Goal: Find specific page/section: Find specific page/section

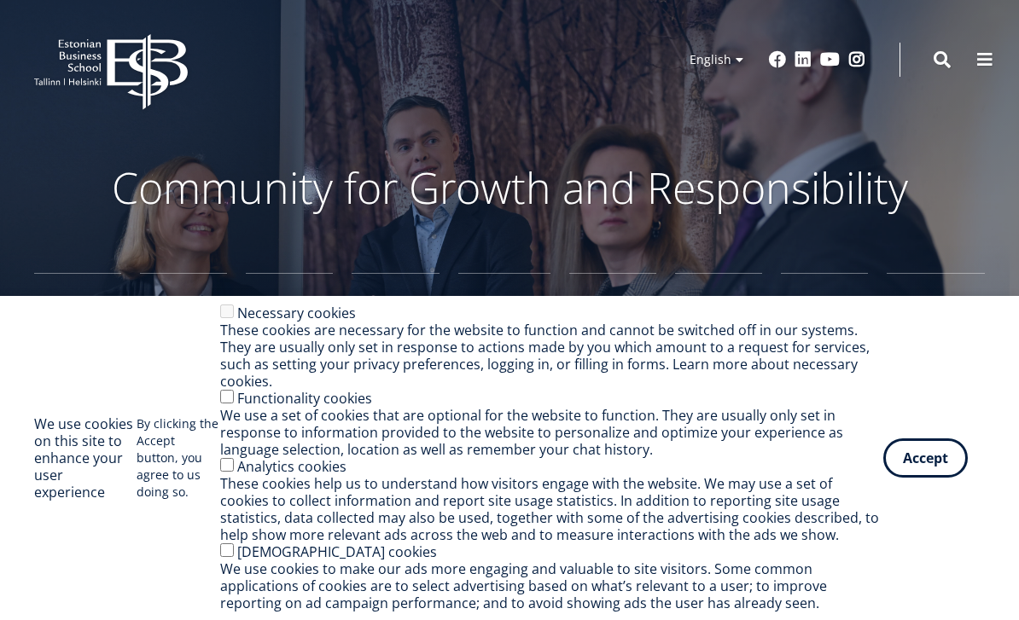
click at [725, 84] on link "Estonian" at bounding box center [709, 85] width 85 height 25
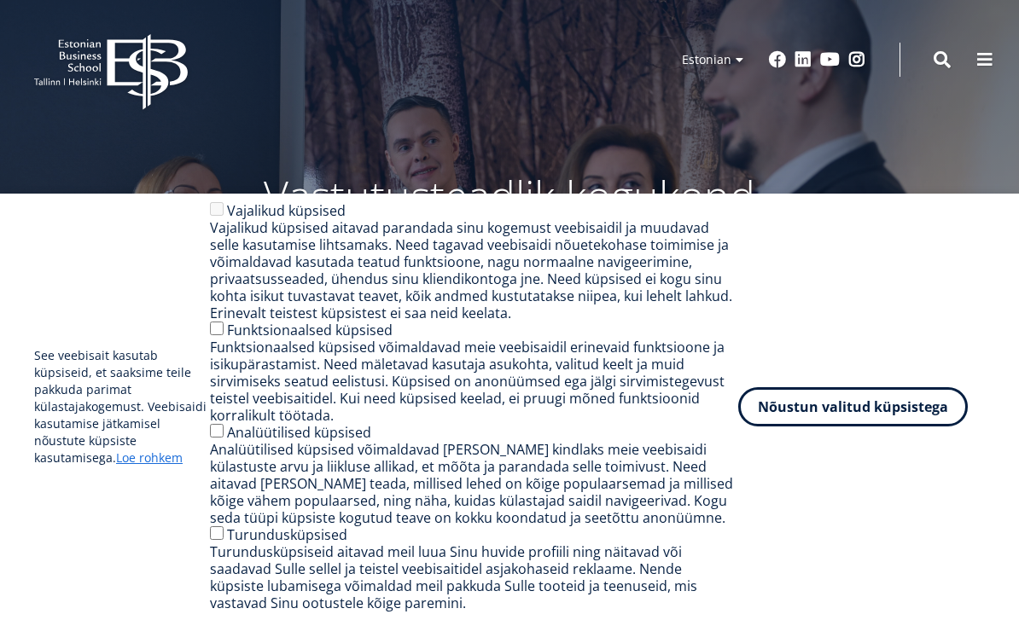
click at [931, 410] on button "Nõustun valitud küpsistega" at bounding box center [853, 406] width 230 height 39
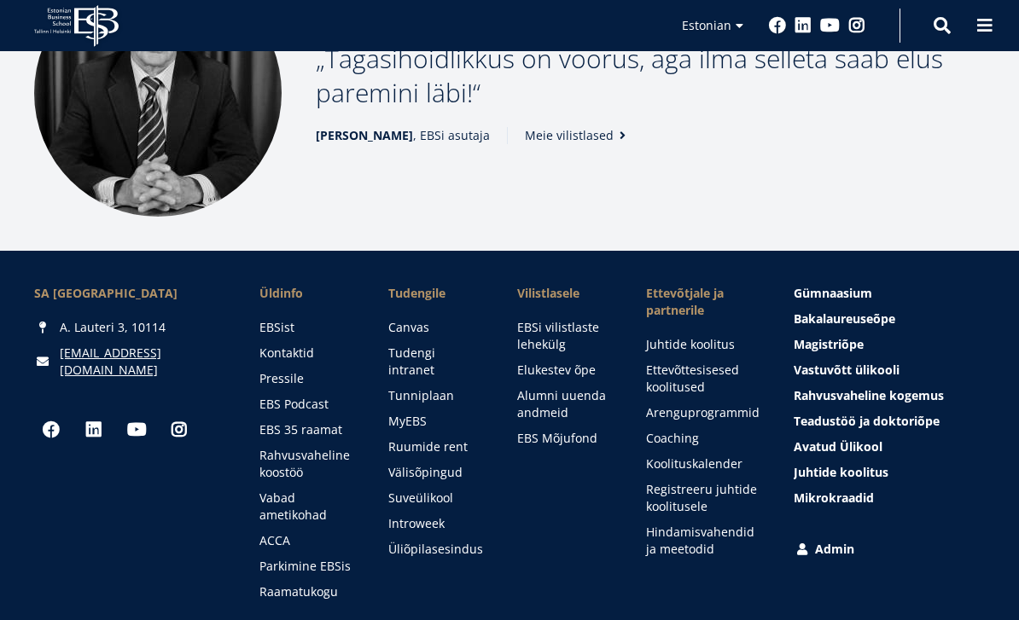
scroll to position [2364, 0]
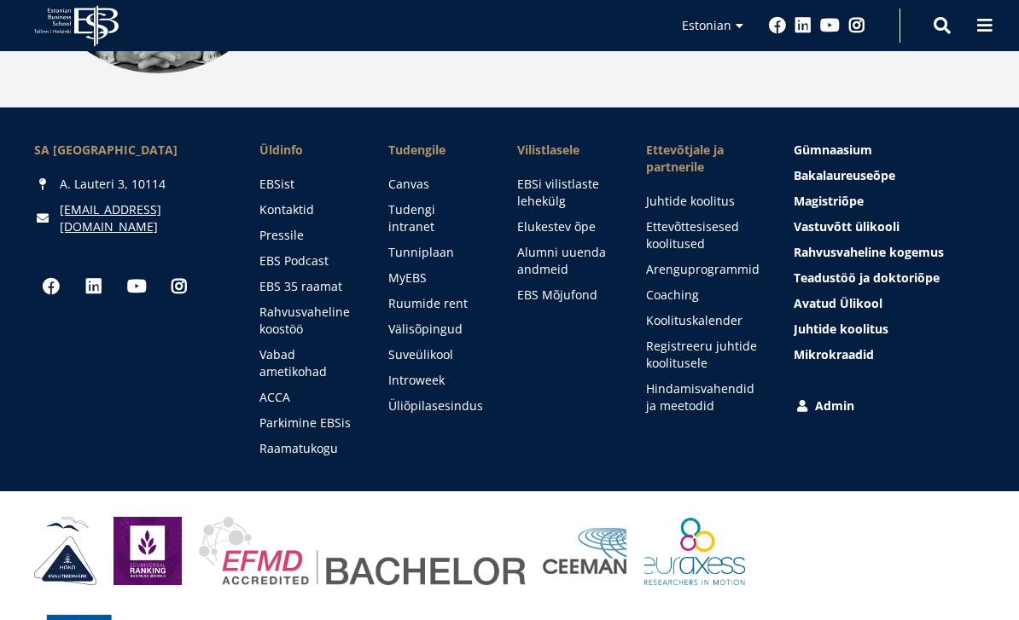
click at [470, 201] on link "Tudengi intranet" at bounding box center [435, 218] width 95 height 34
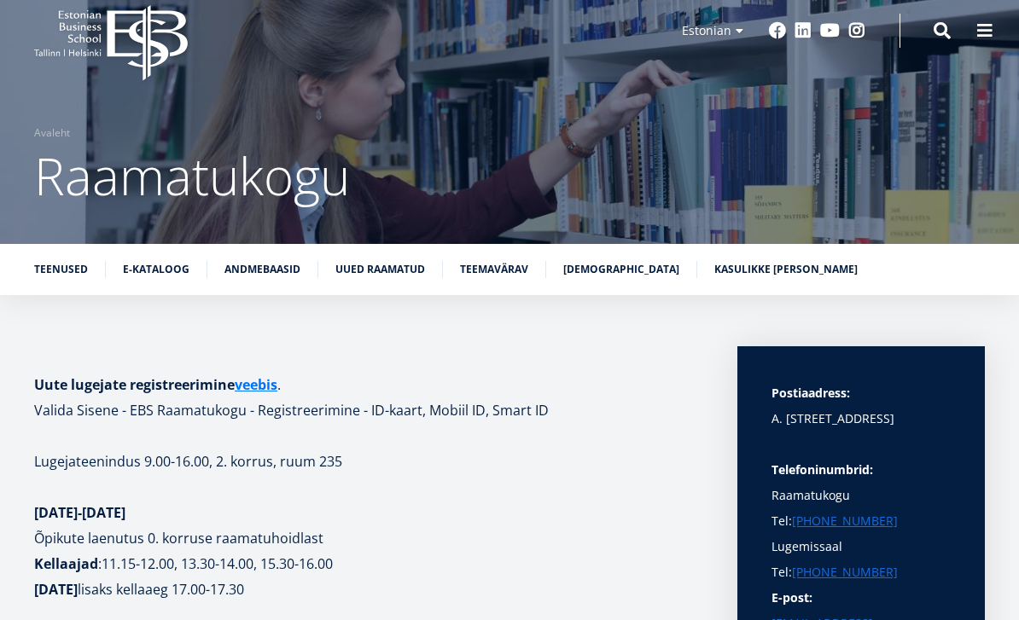
scroll to position [30, 0]
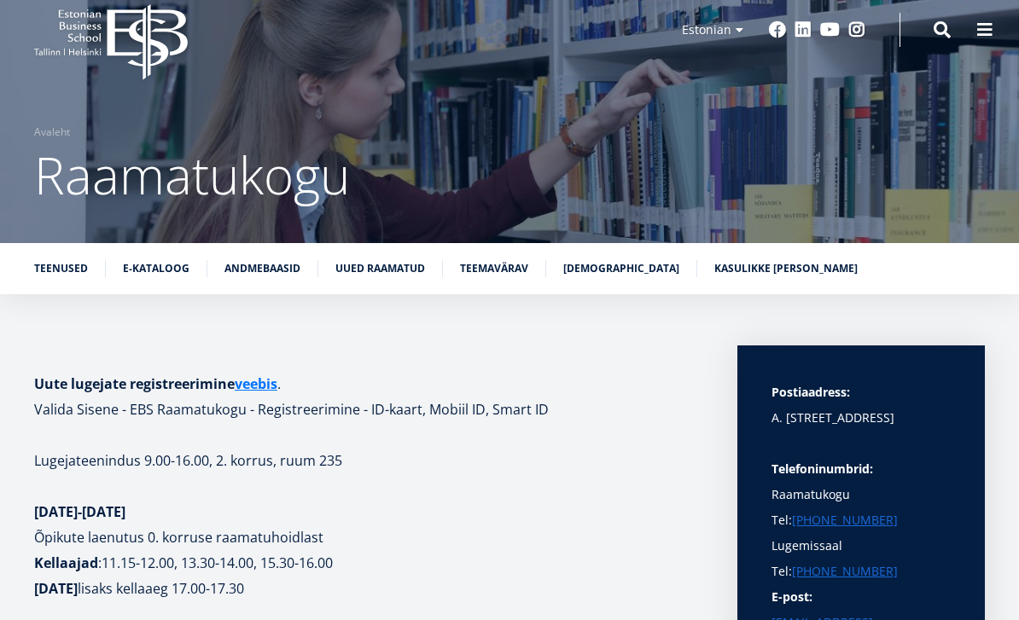
click at [670, 2] on header "EBS Logo Created with Sketch. Kasutaja konto menüü Admin Estonian Estonian Engl…" at bounding box center [509, 29] width 1019 height 119
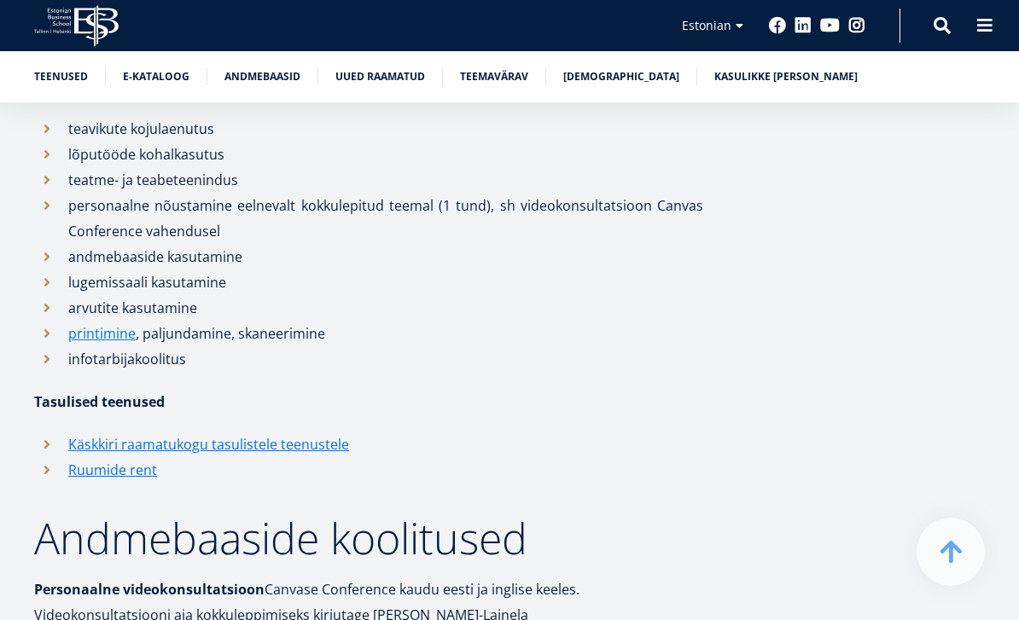
scroll to position [1523, 0]
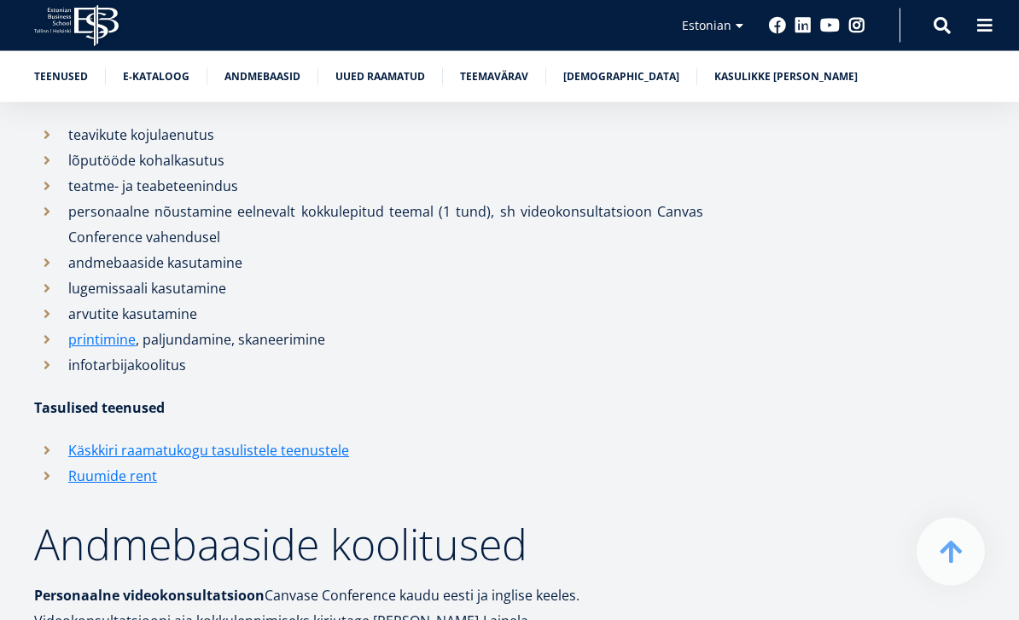
click at [89, 145] on li "teavikute kojulaenutus" at bounding box center [368, 136] width 669 height 26
click at [55, 137] on li "teavikute kojulaenutus" at bounding box center [368, 136] width 669 height 26
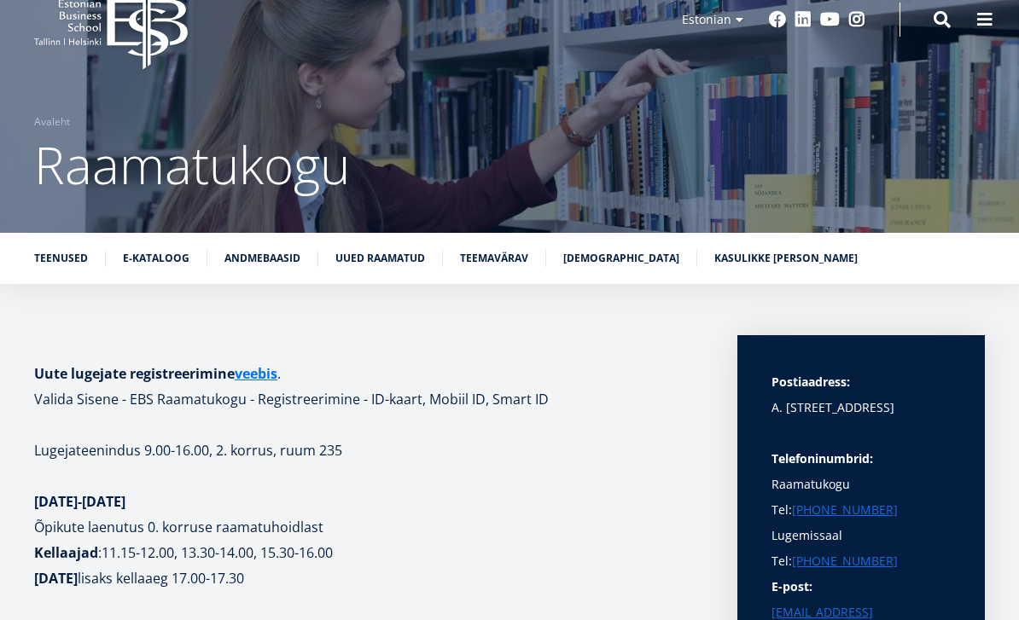
scroll to position [170, 0]
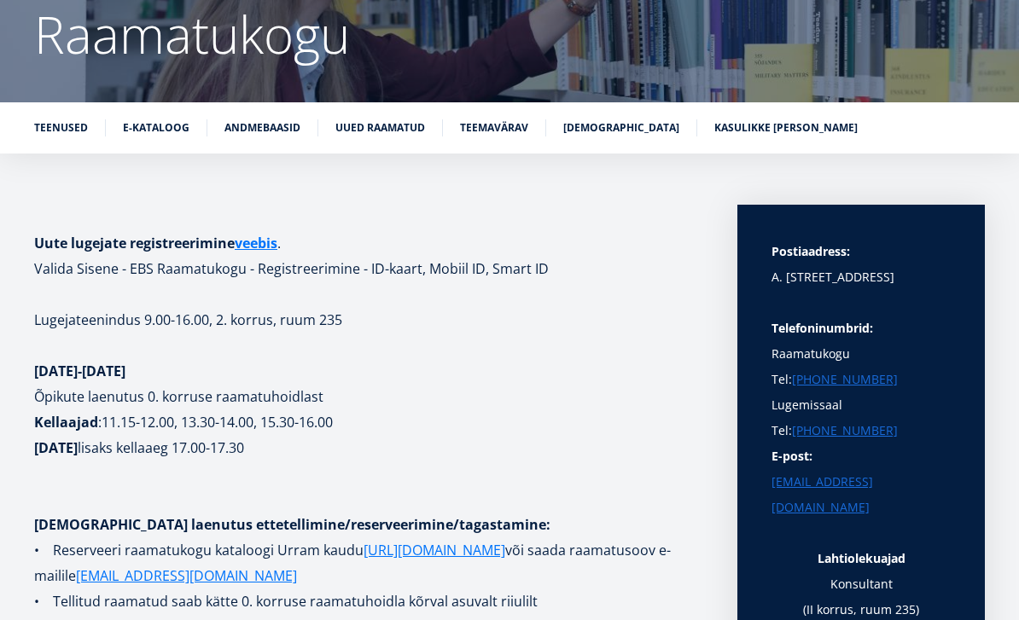
click at [264, 253] on link "veebis" at bounding box center [256, 244] width 43 height 26
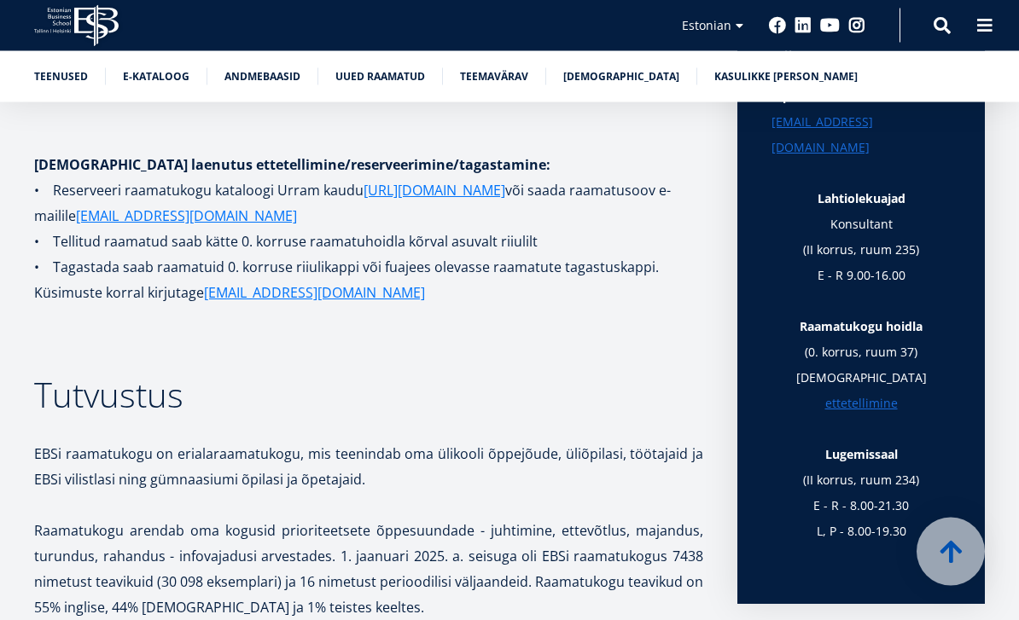
scroll to position [306, 0]
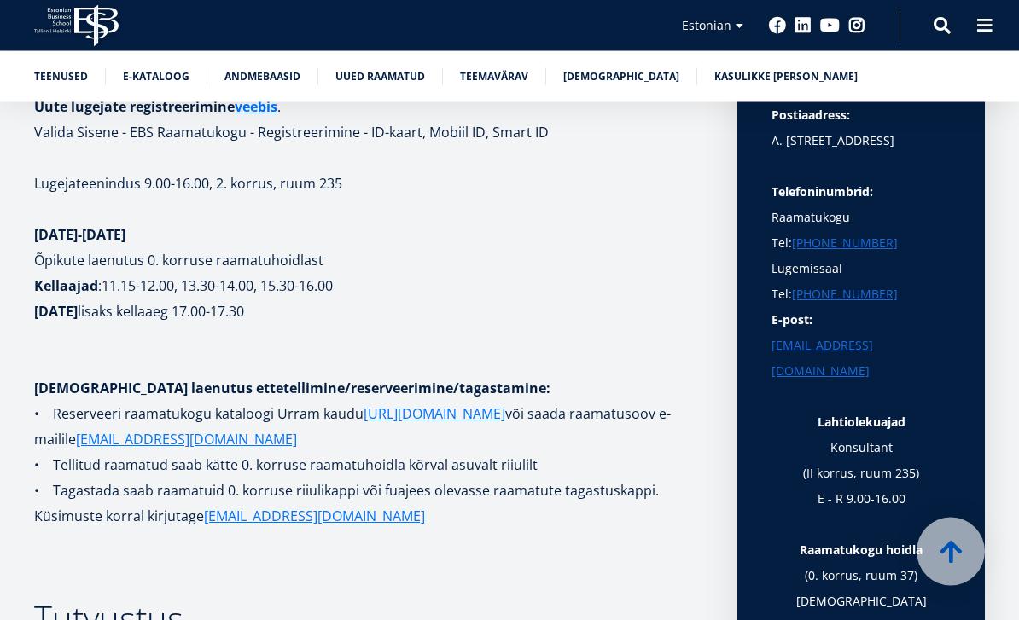
click at [456, 422] on link "https://www.lugeja.ee" at bounding box center [435, 415] width 142 height 26
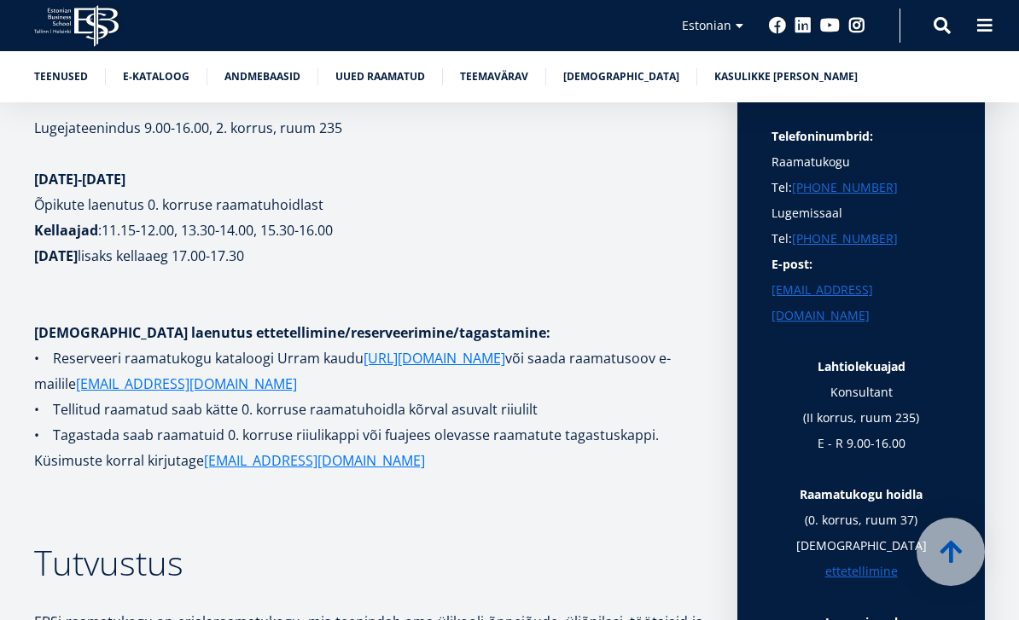
scroll to position [362, 0]
click at [898, 560] on link "ettetellimine" at bounding box center [861, 573] width 73 height 26
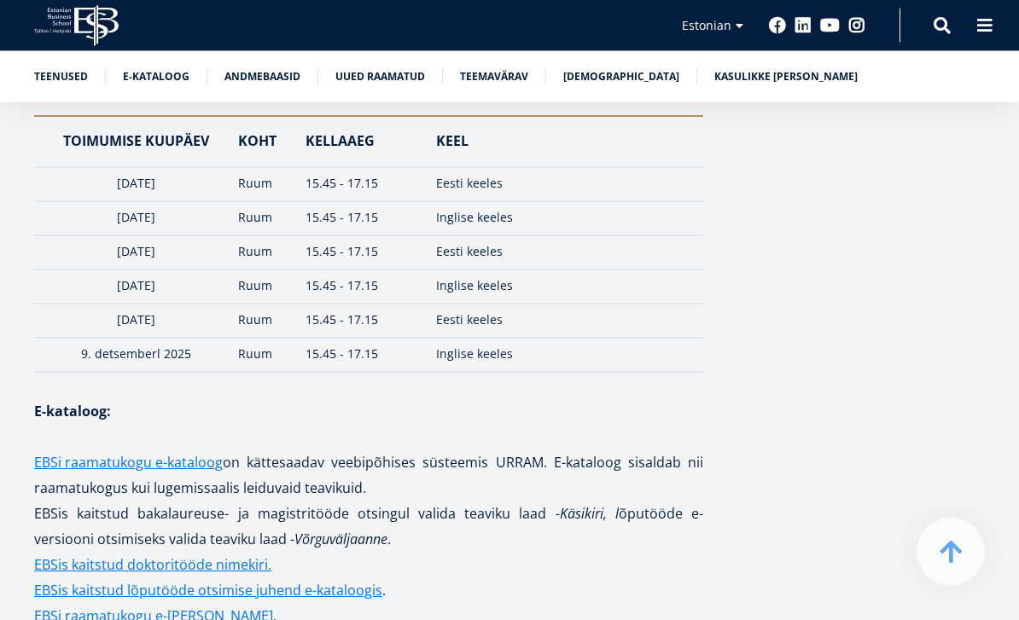
scroll to position [2605, 0]
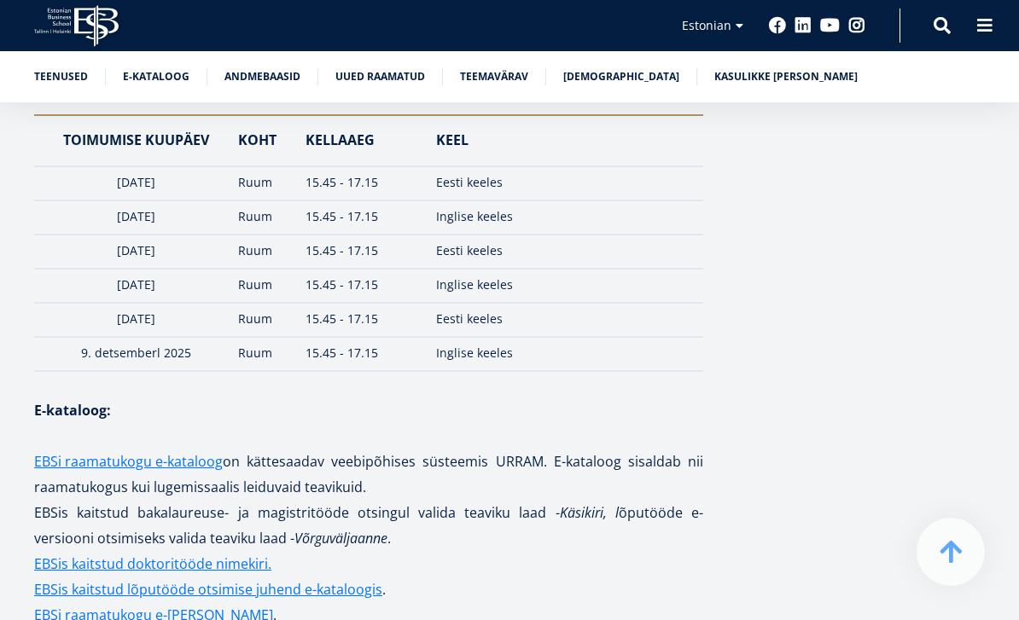
click at [159, 81] on link "E-kataloog" at bounding box center [156, 76] width 67 height 17
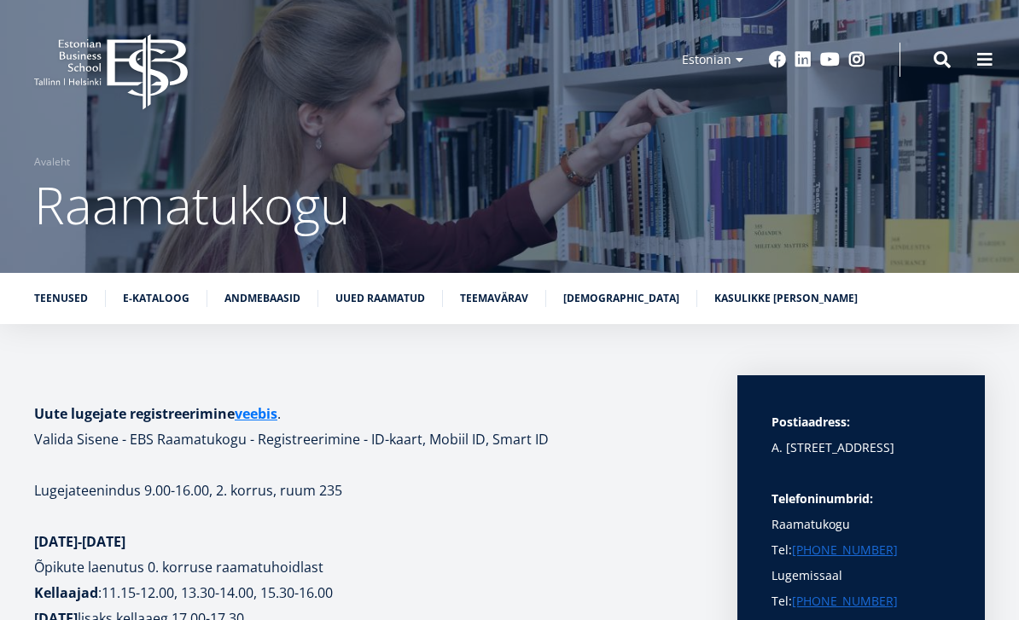
click at [84, 73] on icon "EBS Logo Created with Sketch." at bounding box center [111, 72] width 154 height 76
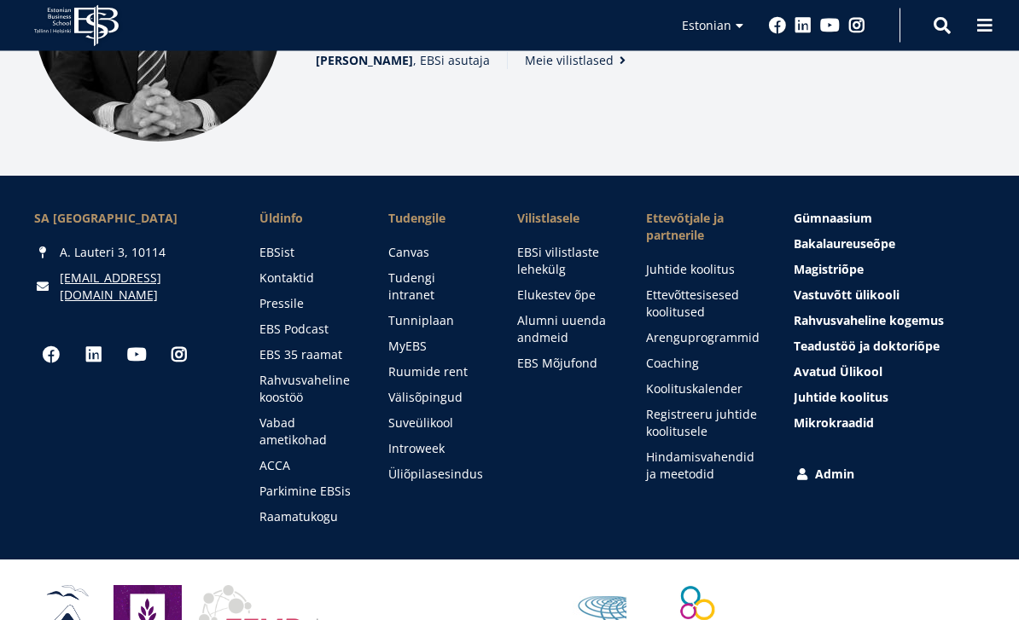
scroll to position [2296, 0]
click at [468, 270] on link "Tudengi intranet" at bounding box center [435, 287] width 95 height 34
